Goal: Browse casually

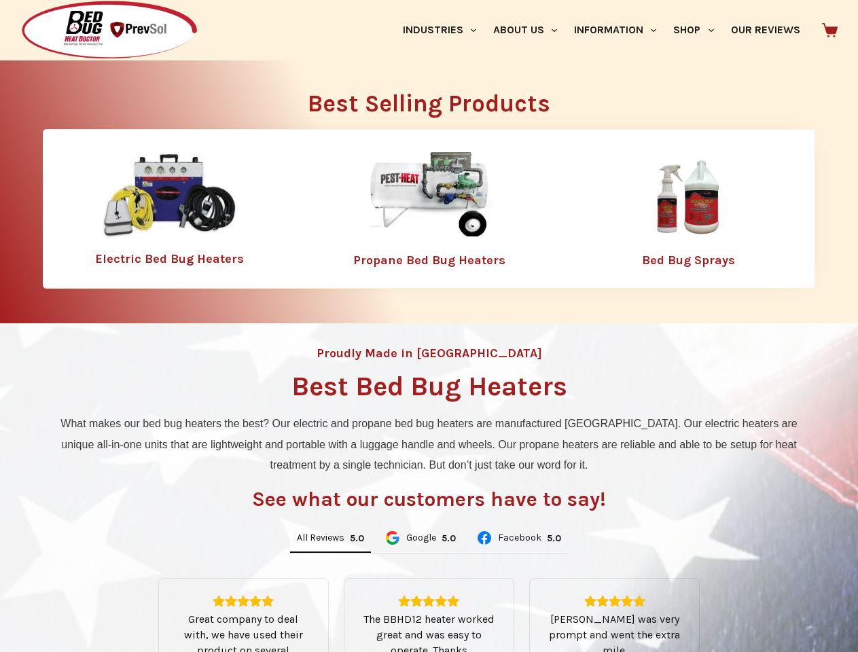
click at [429, 326] on div "Proudly Made in [GEOGRAPHIC_DATA] Best Bed Bug Heaters What makes our bed bug h…" at bounding box center [429, 578] width 858 height 511
click at [444, 30] on link "Industries" at bounding box center [439, 30] width 90 height 60
click at [531, 30] on link "About Us" at bounding box center [525, 30] width 81 height 60
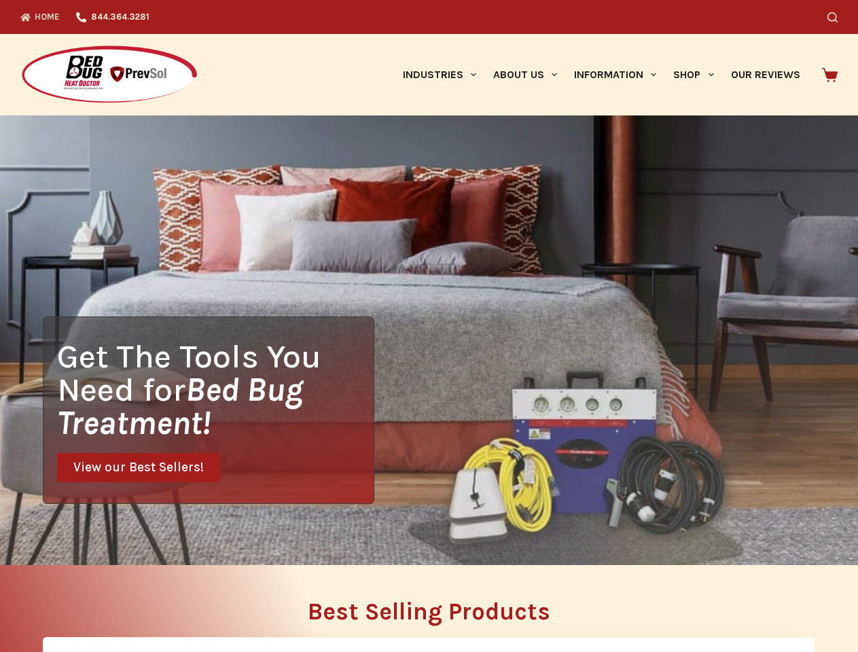
click at [621, 30] on div "Search" at bounding box center [665, 17] width 345 height 34
click at [699, 30] on div "Search" at bounding box center [665, 17] width 345 height 34
click at [330, 539] on div "Get The Tools You Need for Bed Bug Treatment! View our Best Sellers!" at bounding box center [429, 341] width 858 height 450
click at [420, 539] on div "Get The Tools You Need for Bed Bug Treatment! View our Best Sellers!" at bounding box center [429, 341] width 858 height 450
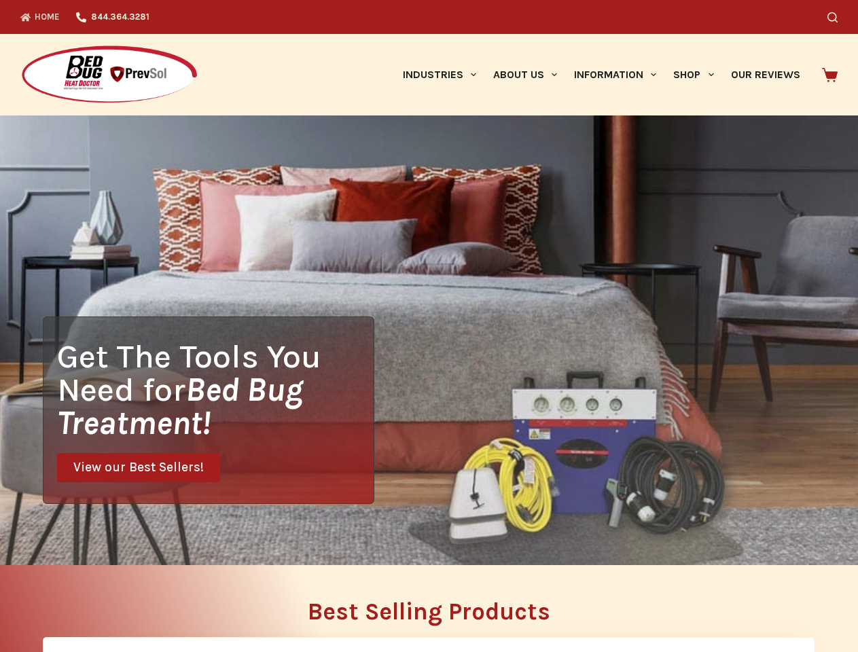
click at [519, 539] on div "Get The Tools You Need for Bed Bug Treatment! View our Best Sellers!" at bounding box center [429, 341] width 858 height 450
click at [429, 616] on h2 "Best Selling Products" at bounding box center [429, 612] width 773 height 24
